Goal: Transaction & Acquisition: Purchase product/service

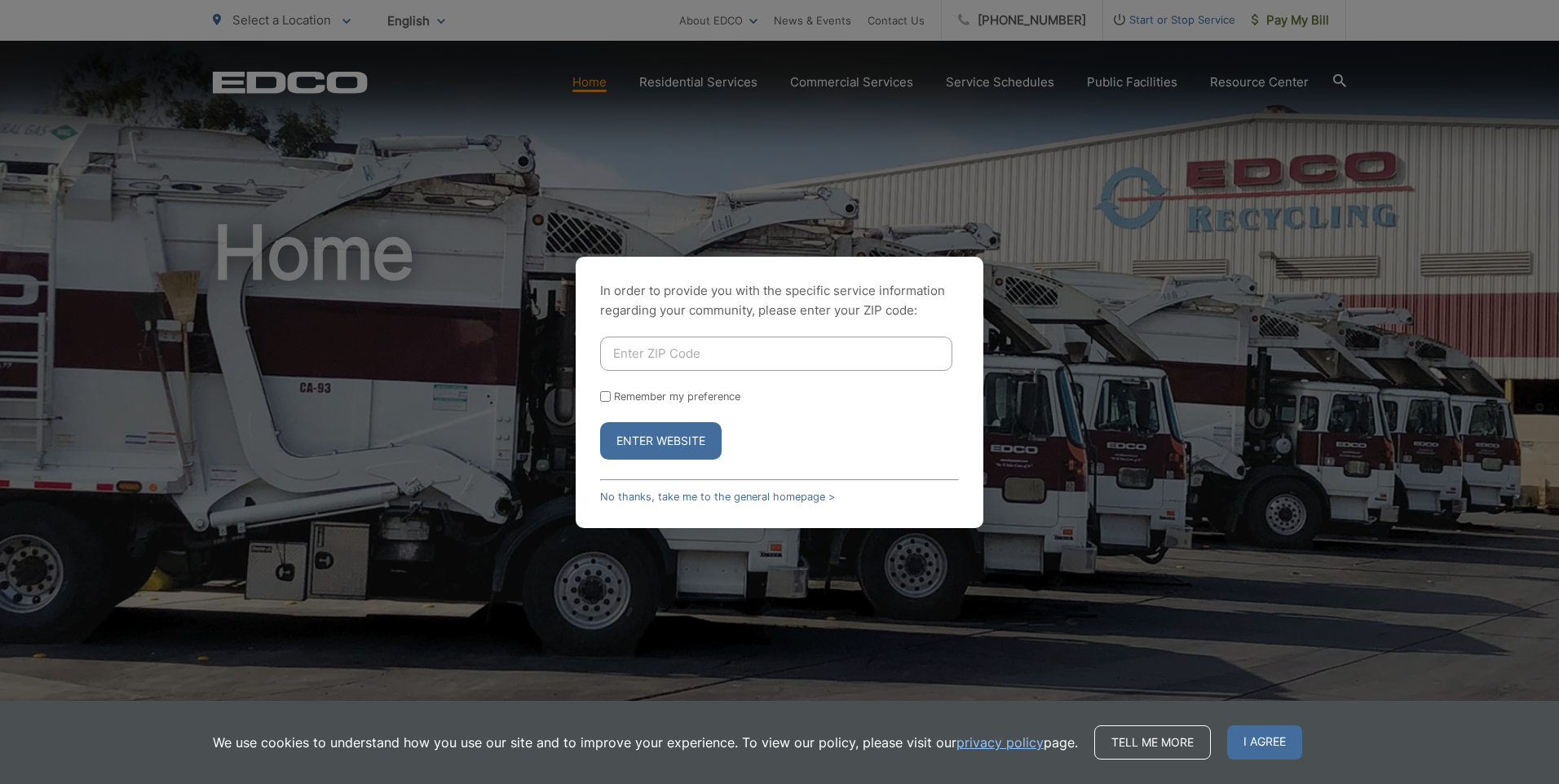
click at [716, 343] on input "Enter ZIP Code" at bounding box center [776, 354] width 352 height 34
type input "92069"
click at [608, 401] on input "Remember my preference" at bounding box center [605, 396] width 10 height 10
checkbox input "true"
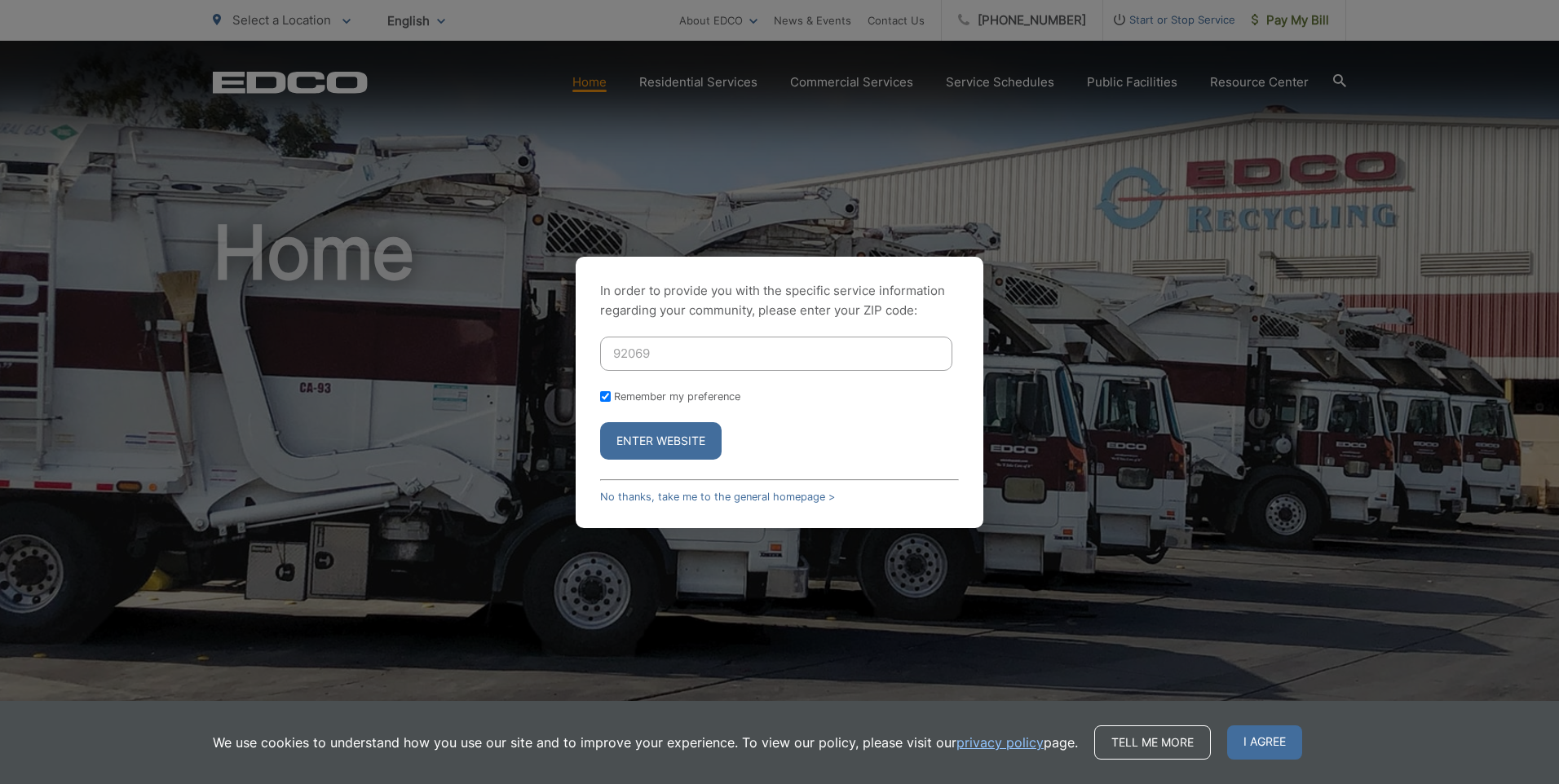
click at [625, 444] on button "Enter Website" at bounding box center [660, 441] width 121 height 37
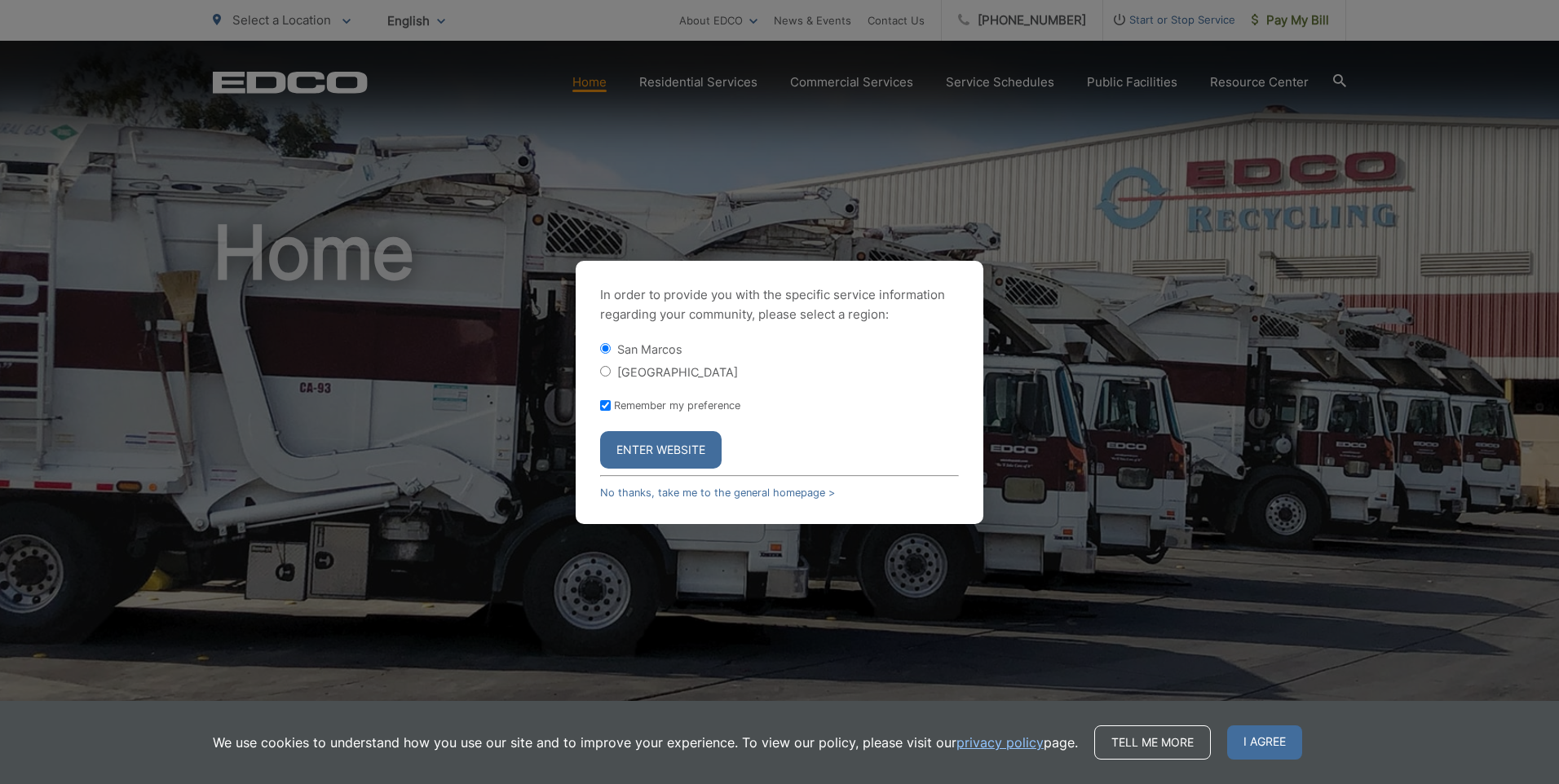
click at [627, 448] on button "Enter Website" at bounding box center [660, 449] width 121 height 37
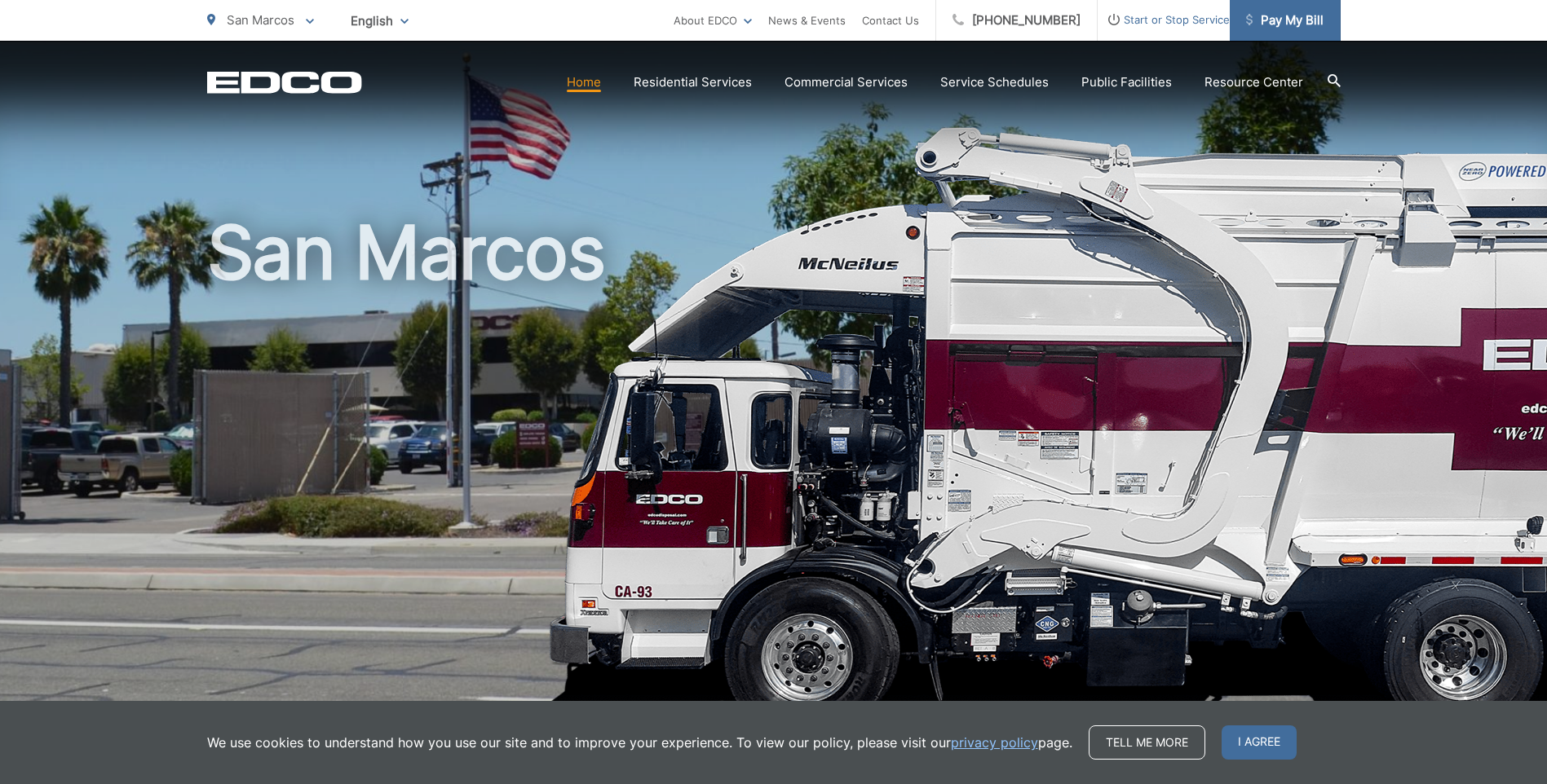
click at [1299, 16] on span "Pay My Bill" at bounding box center [1285, 20] width 77 height 20
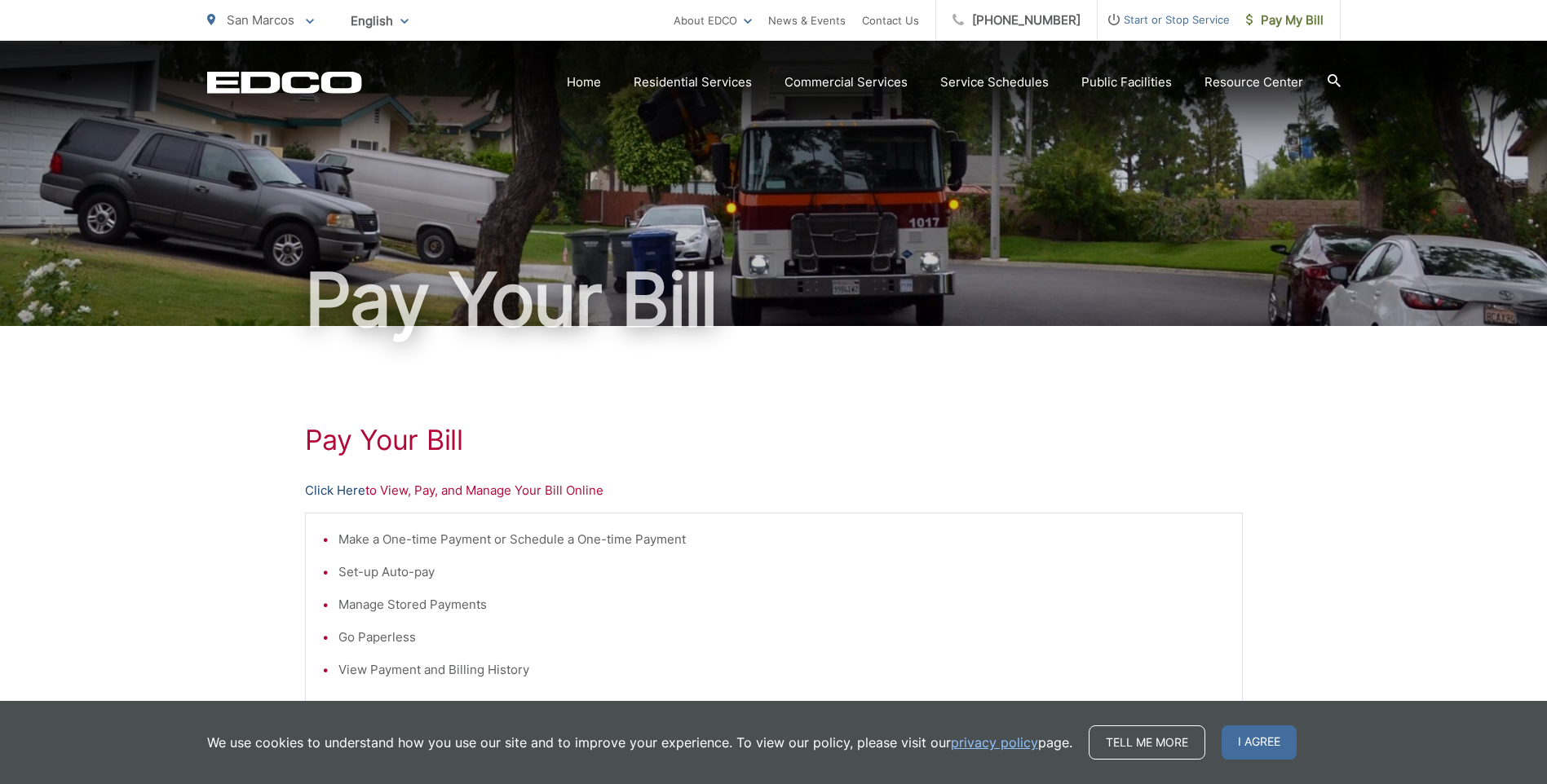
click at [344, 495] on link "Click Here" at bounding box center [335, 490] width 60 height 20
